Goal: Task Accomplishment & Management: Manage account settings

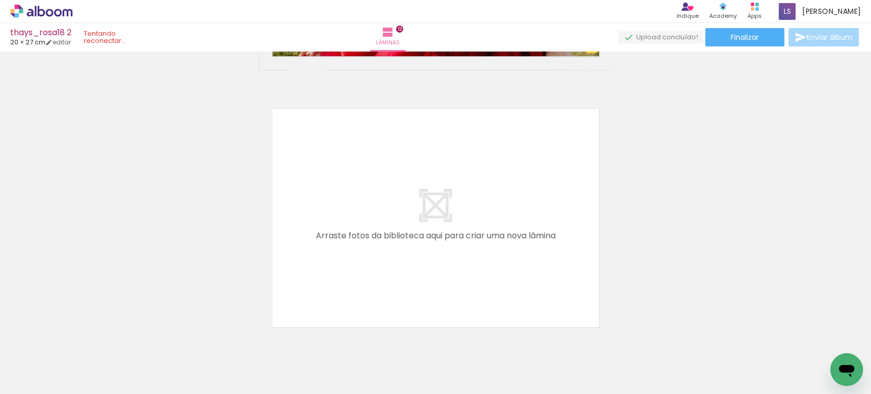
scroll to position [3284, 0]
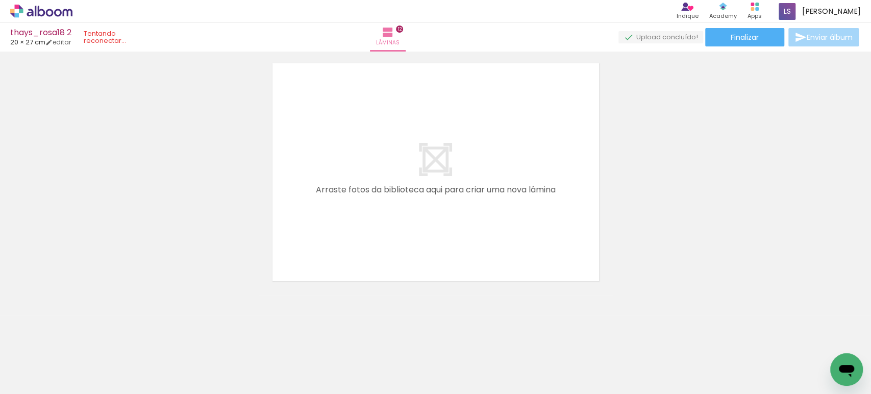
click at [102, 36] on quentale-status at bounding box center [117, 37] width 81 height 22
